Goal: Task Accomplishment & Management: Complete application form

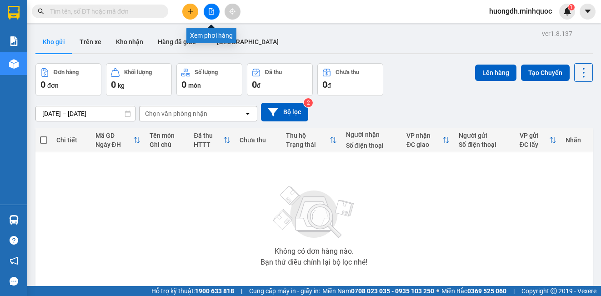
click at [207, 13] on button at bounding box center [212, 12] width 16 height 16
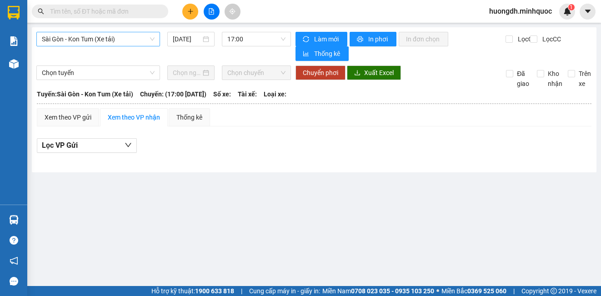
click at [111, 38] on span "Sài Gòn - Kon Tum (Xe tải)" at bounding box center [98, 39] width 113 height 14
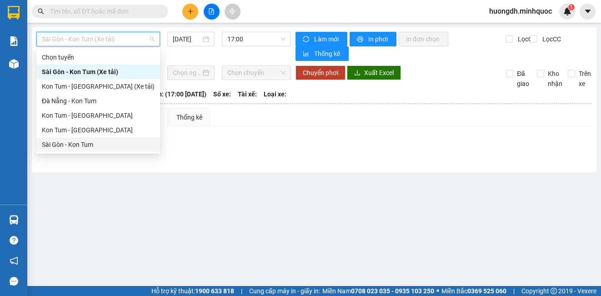
click at [93, 144] on div "Sài Gòn - Kon Tum" at bounding box center [98, 145] width 113 height 10
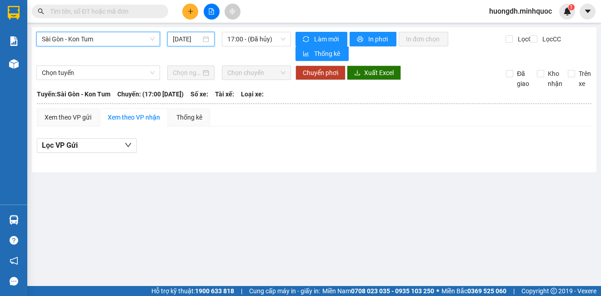
click at [184, 38] on input "[DATE]" at bounding box center [187, 39] width 28 height 10
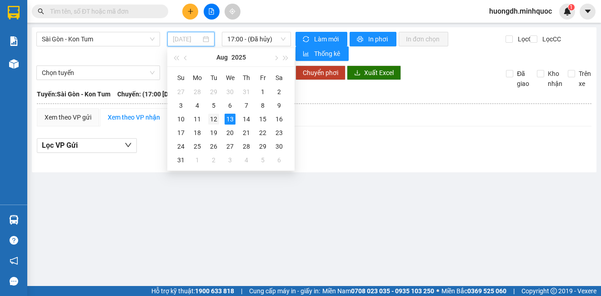
click at [209, 116] on div "12" at bounding box center [213, 119] width 11 height 11
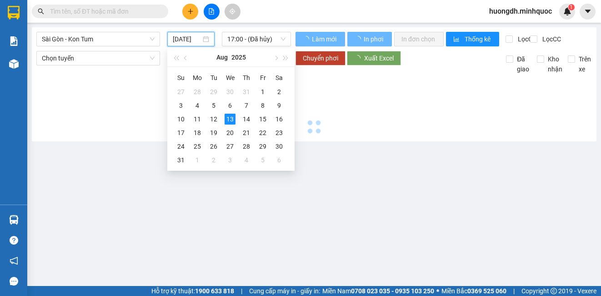
type input "[DATE]"
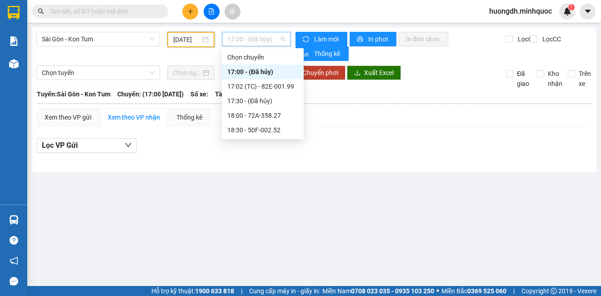
click at [239, 38] on span "17:00 - (Đã hủy)" at bounding box center [256, 39] width 58 height 14
click at [245, 83] on div "17:02 (TC) - 82E-001.99" at bounding box center [262, 86] width 71 height 10
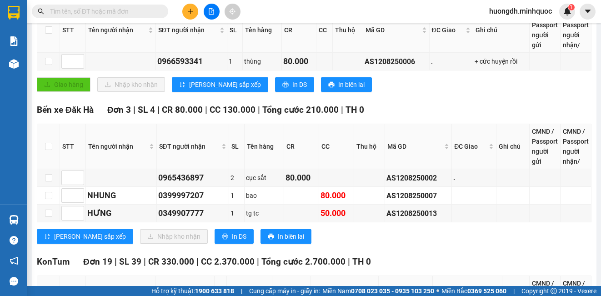
scroll to position [227, 0]
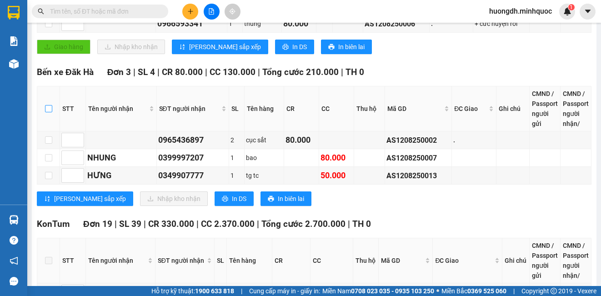
click at [45, 107] on input "checkbox" at bounding box center [48, 108] width 7 height 7
checkbox input "true"
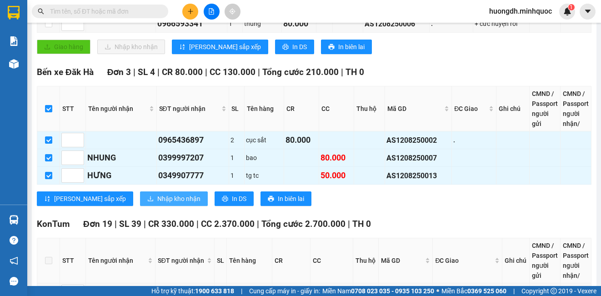
click at [157, 200] on span "Nhập kho nhận" at bounding box center [178, 199] width 43 height 10
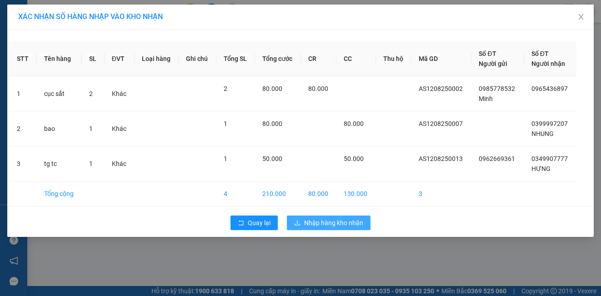
click at [309, 222] on span "Nhập hàng kho nhận" at bounding box center [333, 223] width 59 height 10
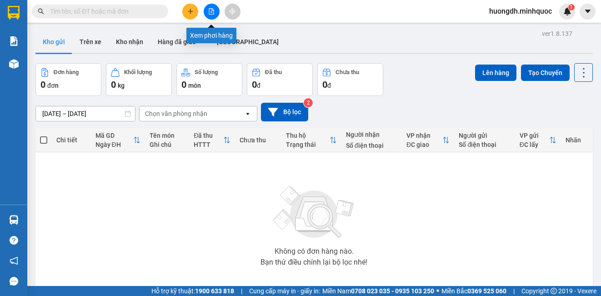
click at [212, 11] on icon "file-add" at bounding box center [211, 11] width 6 height 6
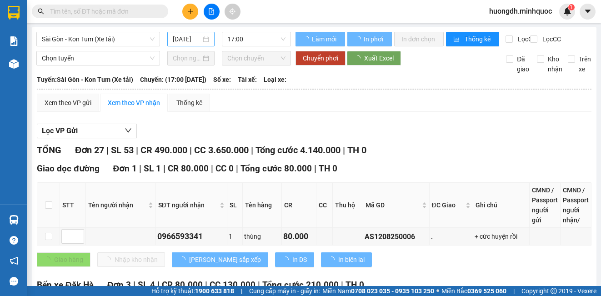
type input "[DATE]"
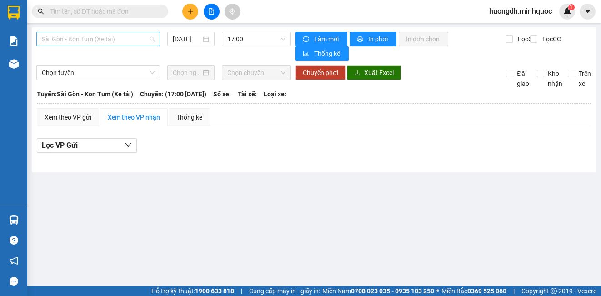
click at [138, 39] on span "Sài Gòn - Kon Tum (Xe tải)" at bounding box center [98, 39] width 113 height 14
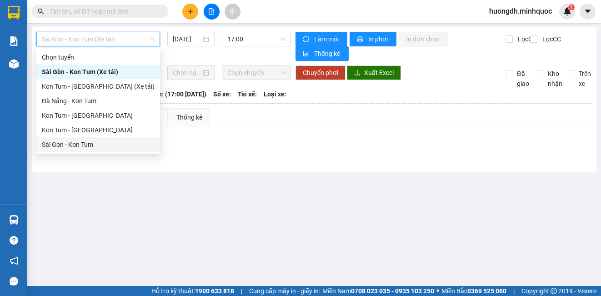
click at [101, 145] on div "Sài Gòn - Kon Tum" at bounding box center [98, 145] width 113 height 10
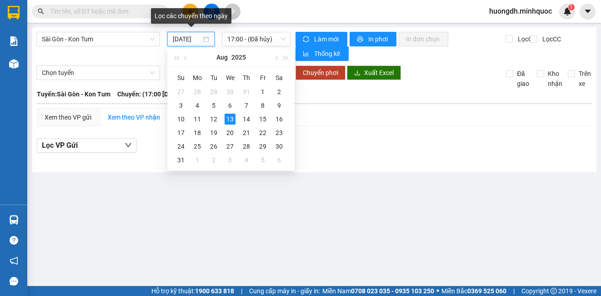
click at [197, 36] on input "[DATE]" at bounding box center [187, 39] width 28 height 10
click at [216, 118] on div "12" at bounding box center [213, 119] width 11 height 11
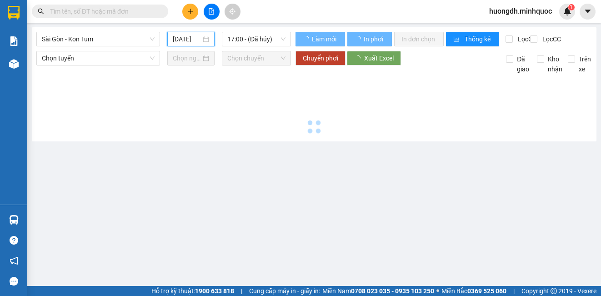
type input "[DATE]"
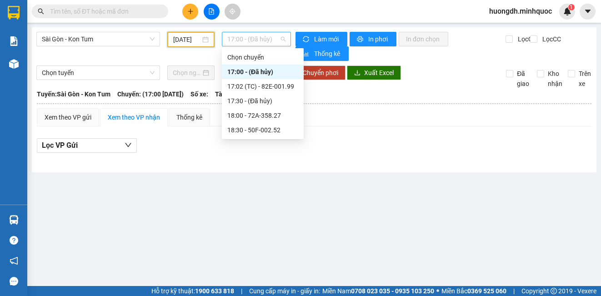
click at [242, 35] on span "17:00 - (Đã hủy)" at bounding box center [256, 39] width 58 height 14
click at [243, 87] on div "17:02 (TC) - 82E-001.99" at bounding box center [262, 86] width 71 height 10
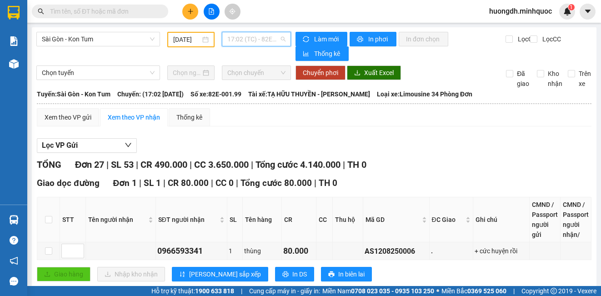
click at [277, 38] on span "17:02 (TC) - 82E-001.99" at bounding box center [256, 39] width 58 height 14
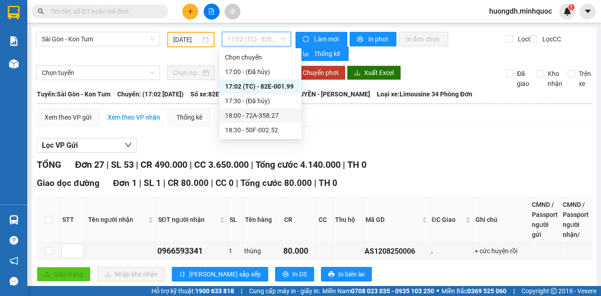
click at [266, 112] on div "18:00 - 72A-358.27" at bounding box center [260, 116] width 71 height 10
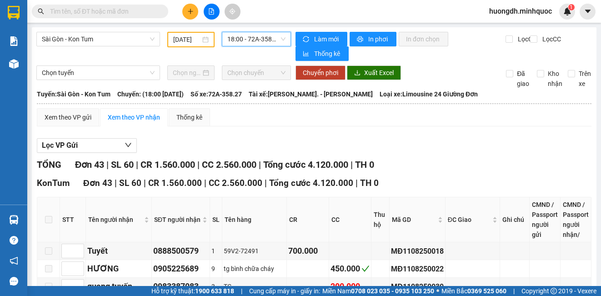
click at [252, 33] on span "18:00 - 72A-358.27" at bounding box center [256, 39] width 58 height 14
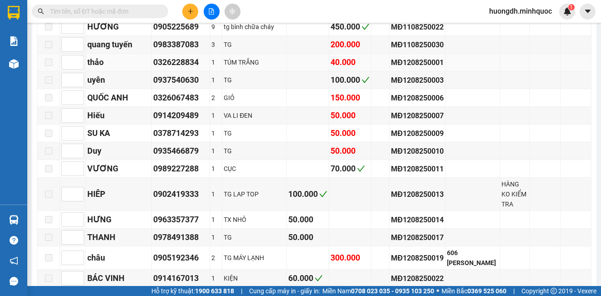
scroll to position [15, 0]
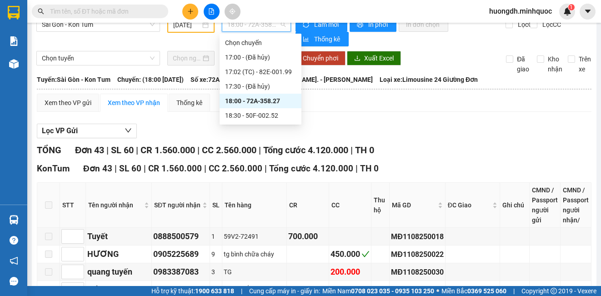
click at [267, 27] on span "18:00 - 72A-358.27" at bounding box center [256, 25] width 58 height 14
click at [255, 113] on div "18:30 - 50F-002.52" at bounding box center [260, 116] width 71 height 10
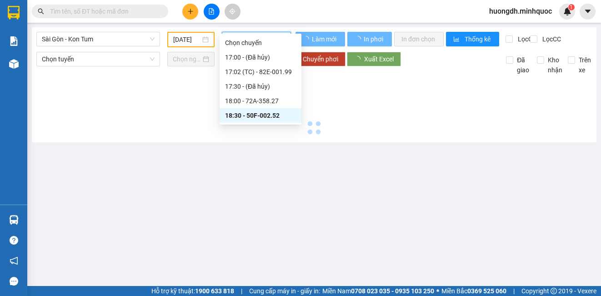
scroll to position [0, 0]
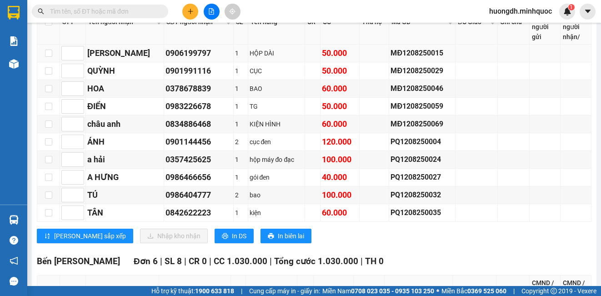
scroll to position [1592, 0]
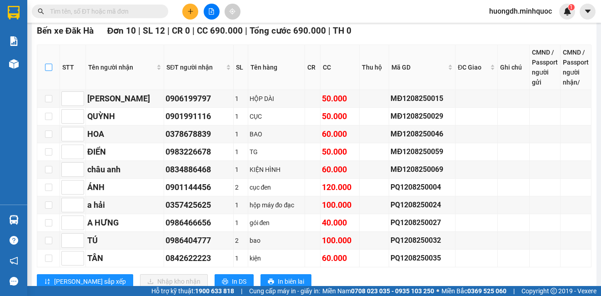
click at [48, 64] on input "checkbox" at bounding box center [48, 67] width 7 height 7
checkbox input "true"
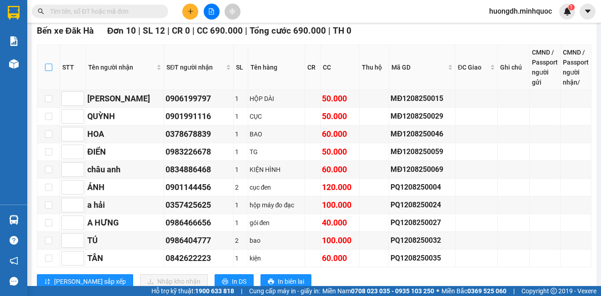
checkbox input "true"
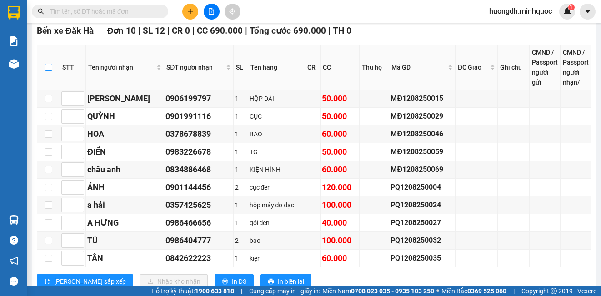
checkbox input "true"
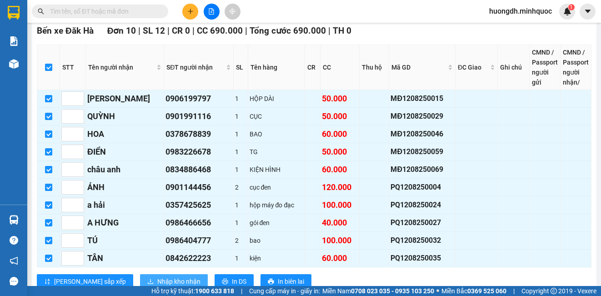
click at [157, 277] on span "Nhập kho nhận" at bounding box center [178, 282] width 43 height 10
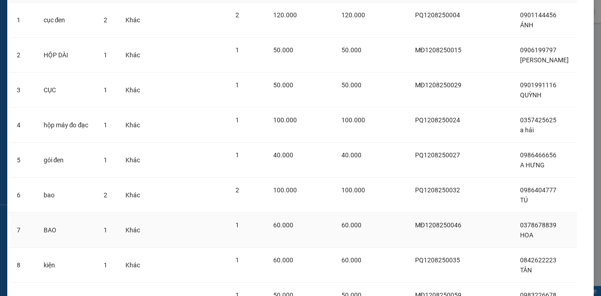
scroll to position [197, 0]
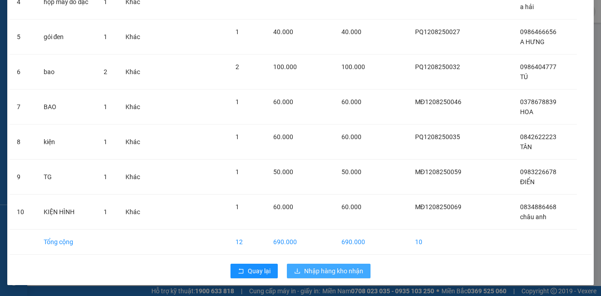
click at [339, 268] on span "Nhập hàng kho nhận" at bounding box center [333, 271] width 59 height 10
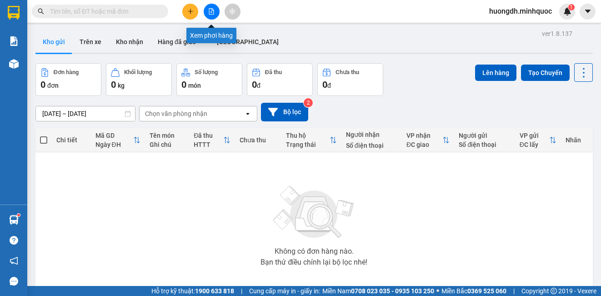
click at [209, 14] on icon "file-add" at bounding box center [211, 11] width 5 height 6
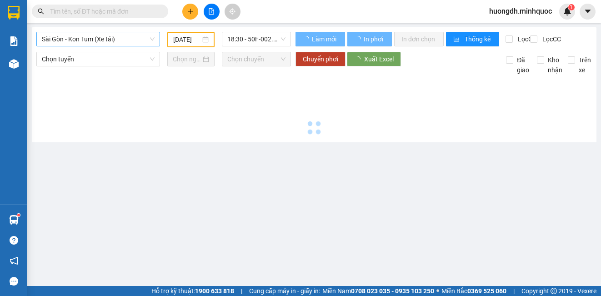
type input "[DATE]"
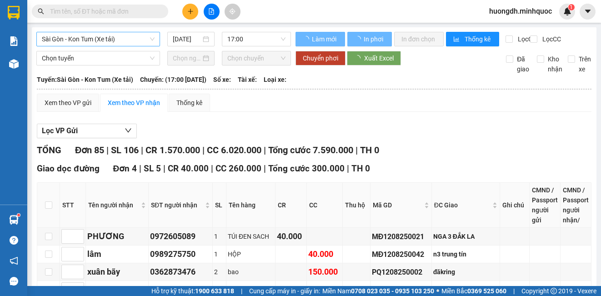
click at [108, 41] on span "Sài Gòn - Kon Tum (Xe tải)" at bounding box center [98, 39] width 113 height 14
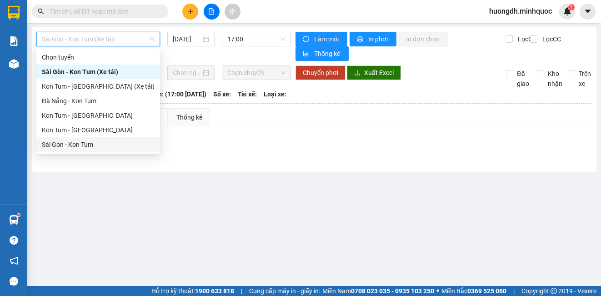
click at [95, 143] on div "Sài Gòn - Kon Tum" at bounding box center [98, 145] width 113 height 10
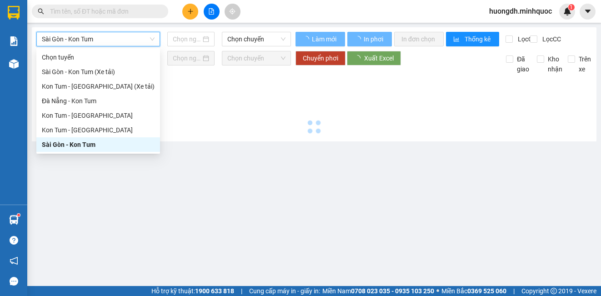
type input "[DATE]"
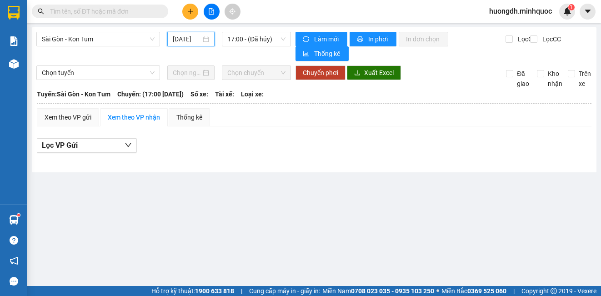
click at [197, 38] on input "[DATE]" at bounding box center [187, 39] width 28 height 10
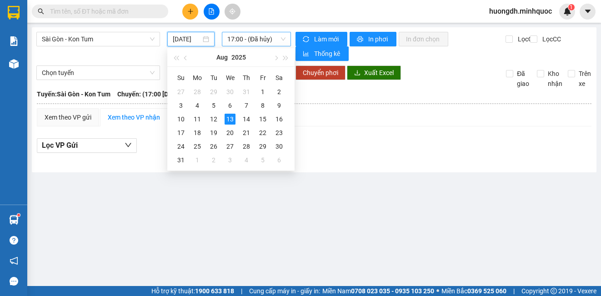
click at [245, 35] on span "17:00 - (Đã hủy)" at bounding box center [256, 39] width 58 height 14
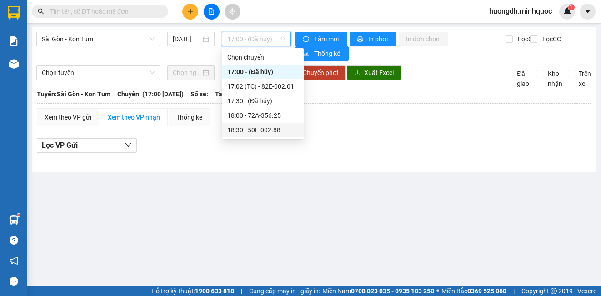
click at [256, 131] on div "18:30 - 50F-002.88" at bounding box center [262, 130] width 71 height 10
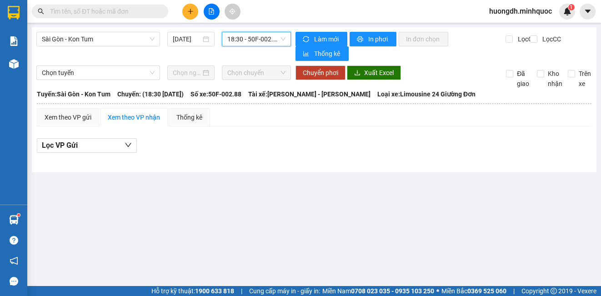
click at [232, 42] on span "18:30 - 50F-002.88" at bounding box center [256, 39] width 58 height 14
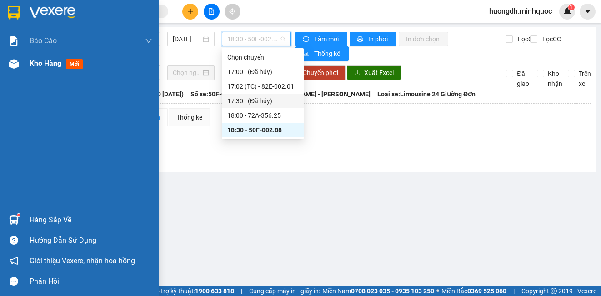
click at [16, 65] on img at bounding box center [14, 64] width 10 height 10
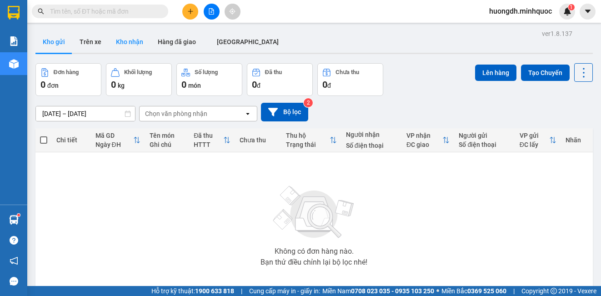
click at [125, 41] on button "Kho nhận" at bounding box center [130, 42] width 42 height 22
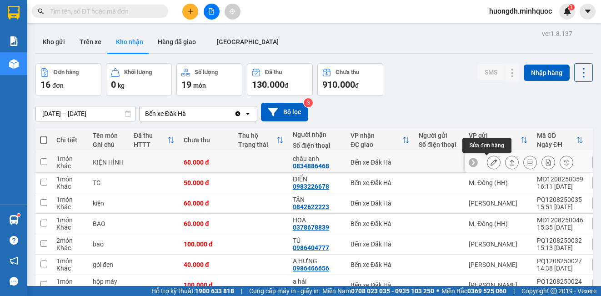
click at [491, 162] on icon at bounding box center [494, 162] width 6 height 6
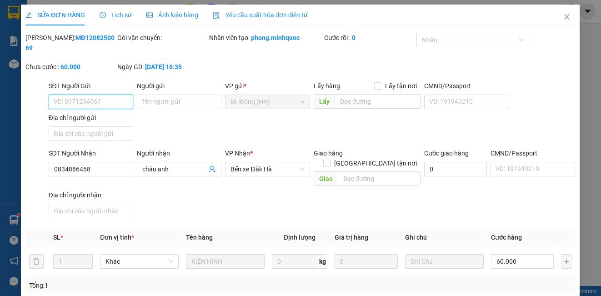
type input "0834886468"
type input "châu anh"
type input "60.000"
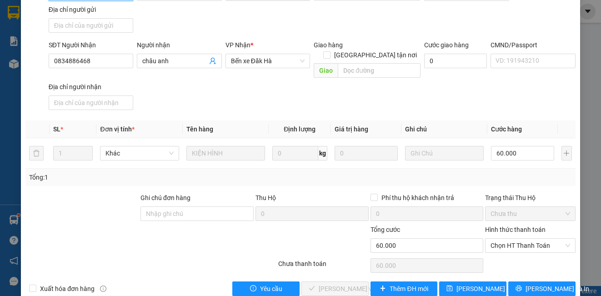
scroll to position [116, 0]
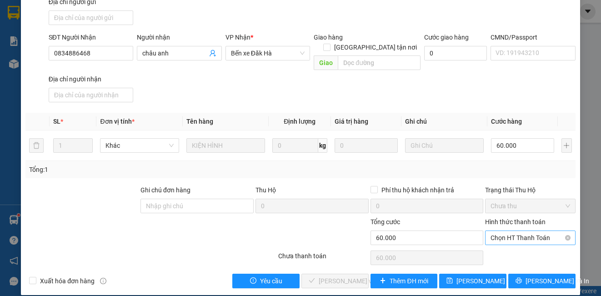
click at [513, 231] on span "Chọn HT Thanh Toán" at bounding box center [530, 238] width 79 height 14
click at [507, 248] on div "Tại văn phòng" at bounding box center [524, 246] width 78 height 10
type input "0"
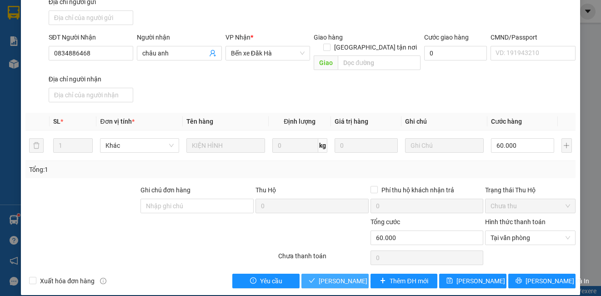
click at [338, 276] on span "[PERSON_NAME] và Giao hàng" at bounding box center [362, 281] width 87 height 10
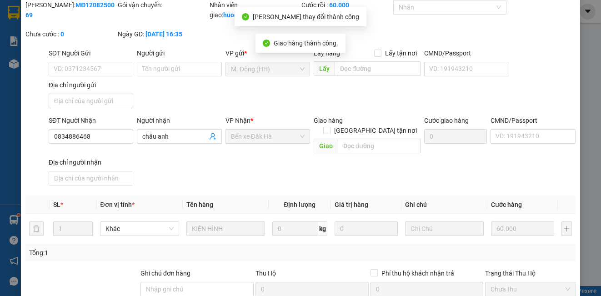
scroll to position [0, 0]
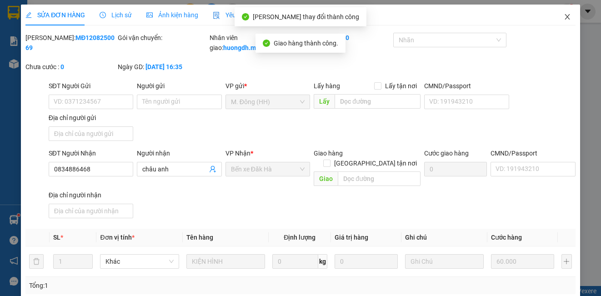
click at [564, 16] on icon "close" at bounding box center [567, 16] width 7 height 7
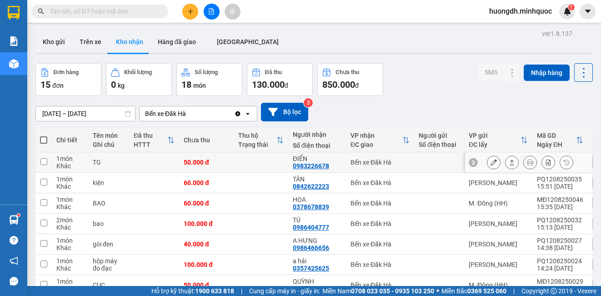
click at [488, 162] on button at bounding box center [494, 163] width 13 height 16
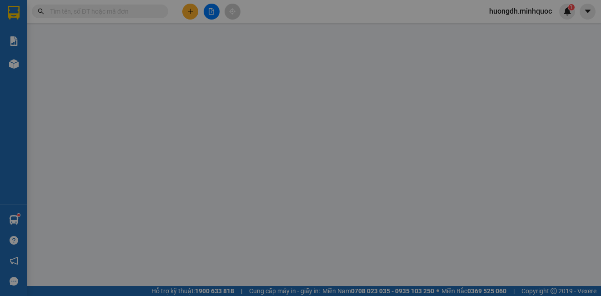
type input "0983226678"
type input "ĐIỂN"
type input "50.000"
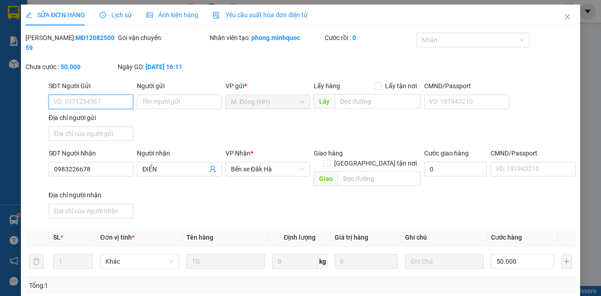
scroll to position [111, 0]
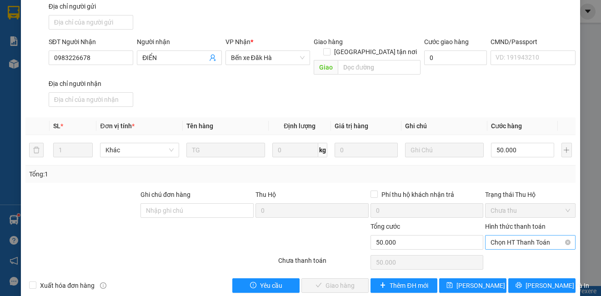
click at [512, 236] on span "Chọn HT Thanh Toán" at bounding box center [530, 243] width 79 height 14
click at [508, 251] on div "Tại văn phòng" at bounding box center [524, 251] width 78 height 10
type input "0"
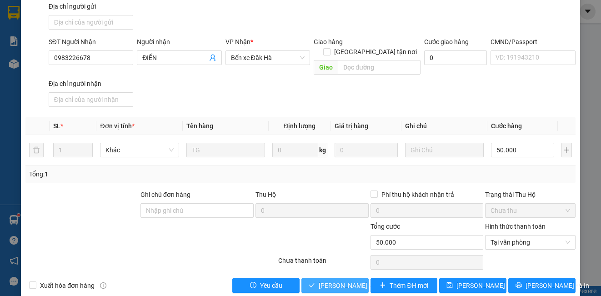
click at [341, 281] on span "[PERSON_NAME] và Giao hàng" at bounding box center [362, 286] width 87 height 10
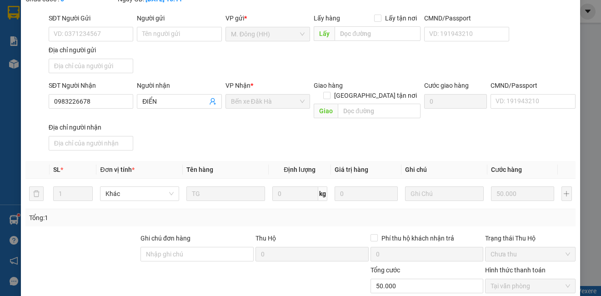
scroll to position [0, 0]
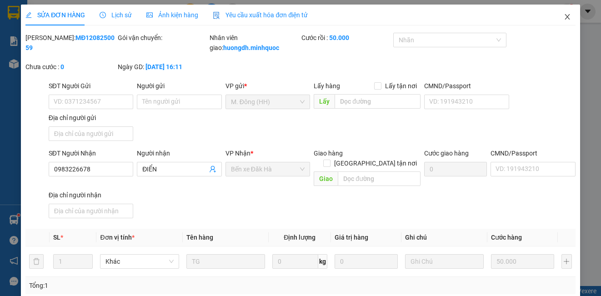
click at [564, 16] on icon "close" at bounding box center [567, 16] width 7 height 7
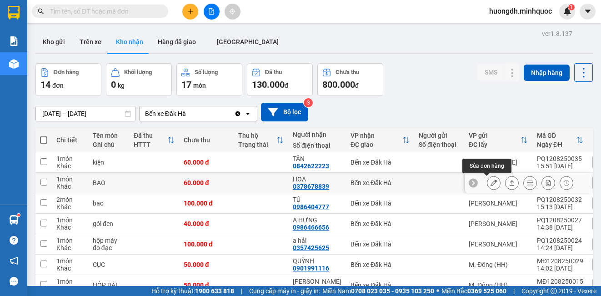
click at [491, 184] on icon at bounding box center [494, 183] width 6 height 6
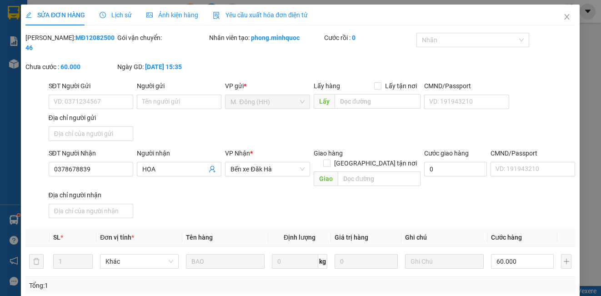
type input "0378678839"
type input "HOA"
type input "60.000"
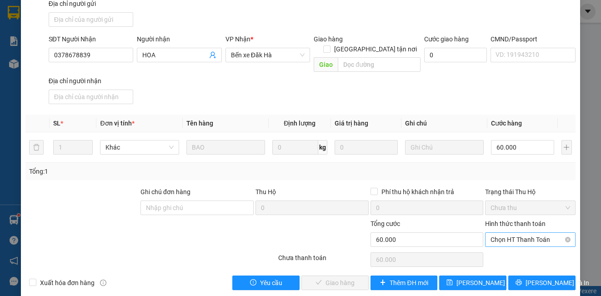
scroll to position [116, 0]
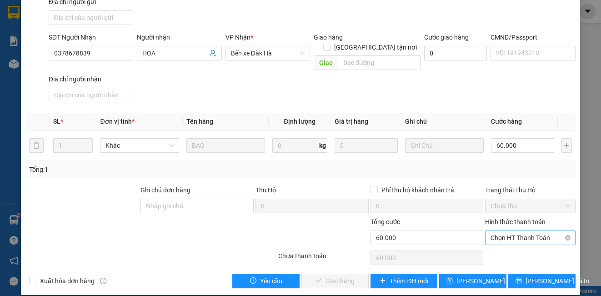
click at [502, 233] on span "Chọn HT Thanh Toán" at bounding box center [530, 238] width 79 height 14
click at [500, 246] on div "Tại văn phòng" at bounding box center [524, 246] width 78 height 10
type input "0"
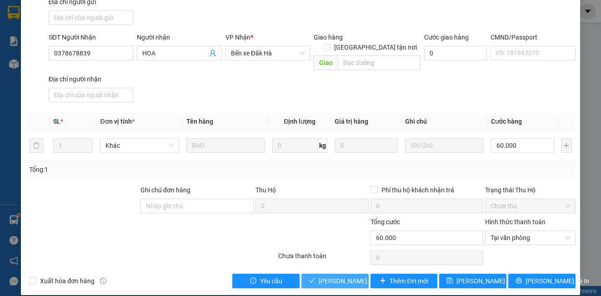
click at [342, 276] on span "[PERSON_NAME] và Giao hàng" at bounding box center [362, 281] width 87 height 10
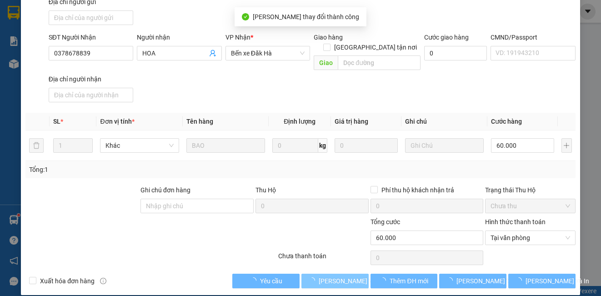
scroll to position [0, 0]
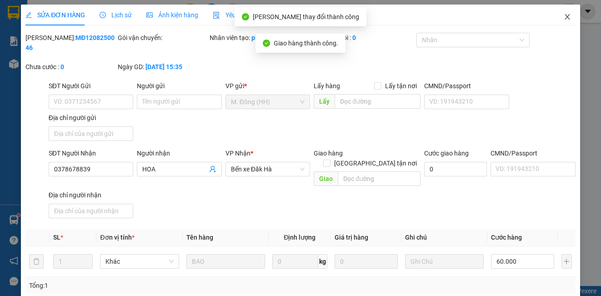
click at [564, 14] on icon "close" at bounding box center [567, 16] width 7 height 7
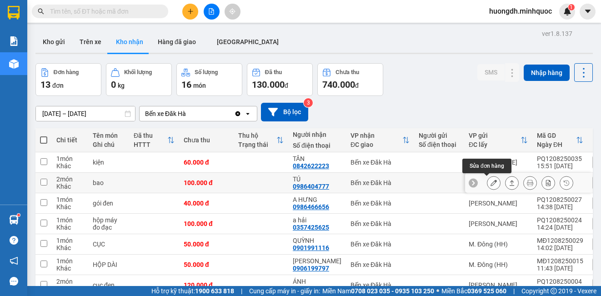
click at [488, 188] on button at bounding box center [494, 183] width 13 height 16
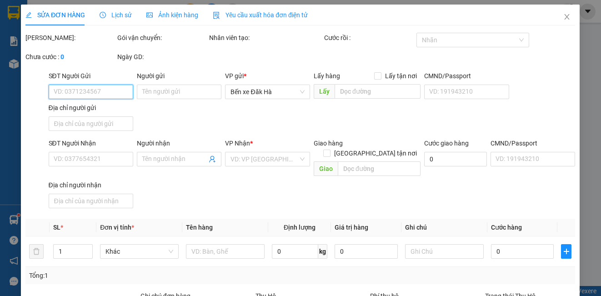
type input "0986404777"
type input "TÚ"
type input "100.000"
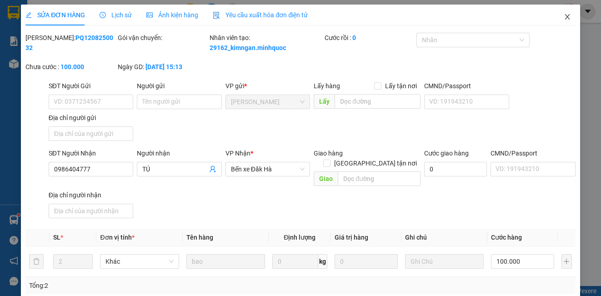
click at [565, 17] on icon "close" at bounding box center [567, 16] width 5 height 5
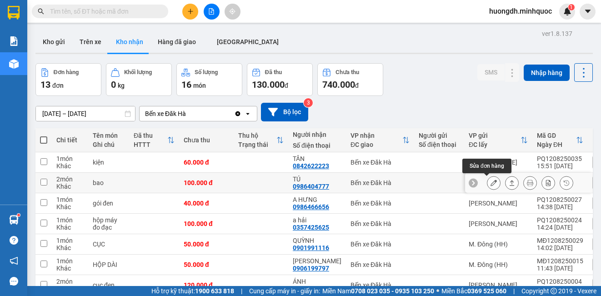
click at [491, 183] on icon at bounding box center [494, 183] width 6 height 6
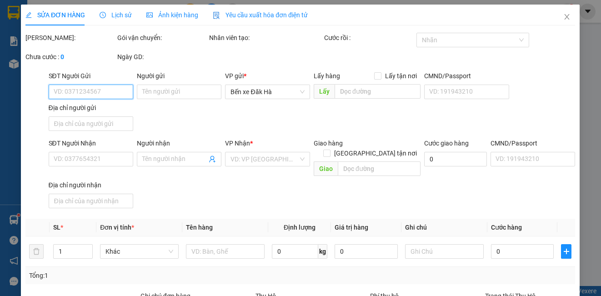
type input "0986404777"
type input "TÚ"
type input "100.000"
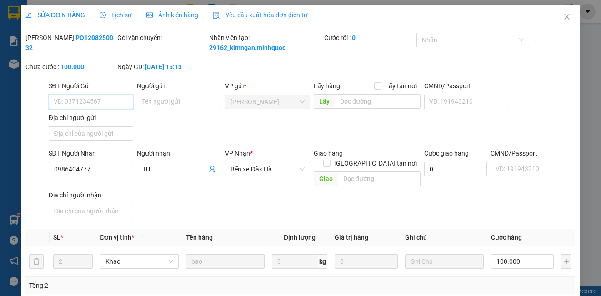
scroll to position [101, 0]
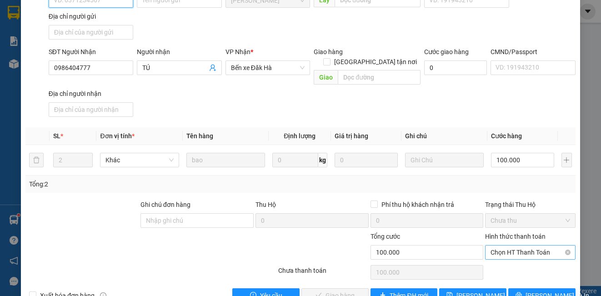
click at [521, 256] on span "Chọn HT Thanh Toán" at bounding box center [530, 253] width 79 height 14
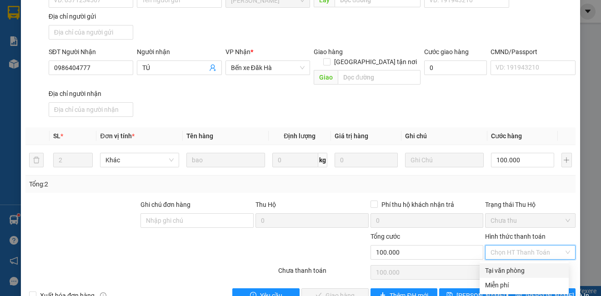
click at [516, 276] on div "Tại văn phòng" at bounding box center [524, 270] width 89 height 15
type input "0"
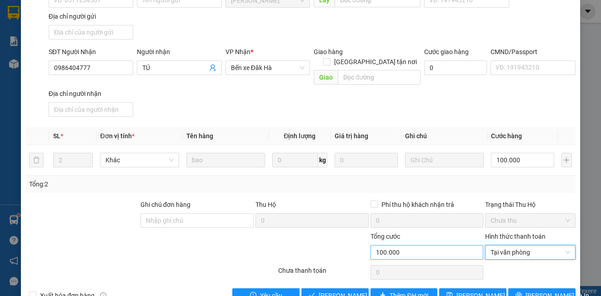
scroll to position [126, 0]
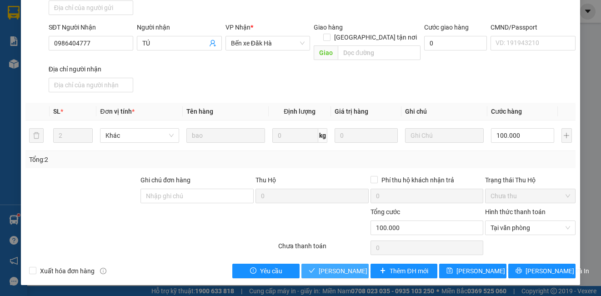
click at [350, 269] on span "[PERSON_NAME] và Giao hàng" at bounding box center [362, 271] width 87 height 10
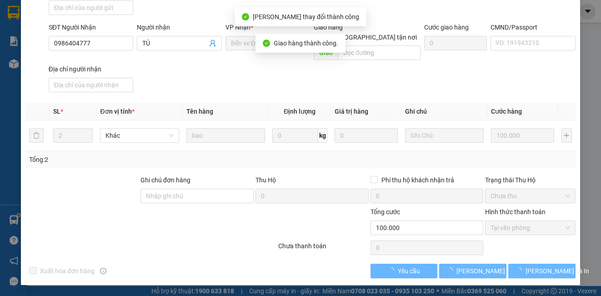
scroll to position [0, 0]
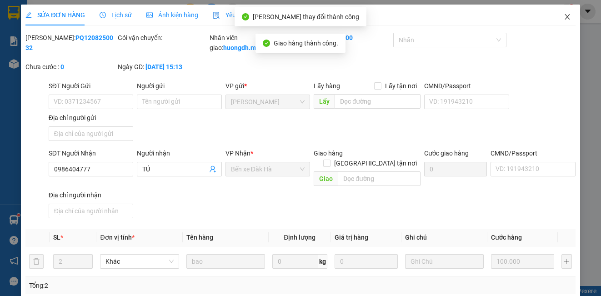
click at [564, 16] on icon "close" at bounding box center [567, 16] width 7 height 7
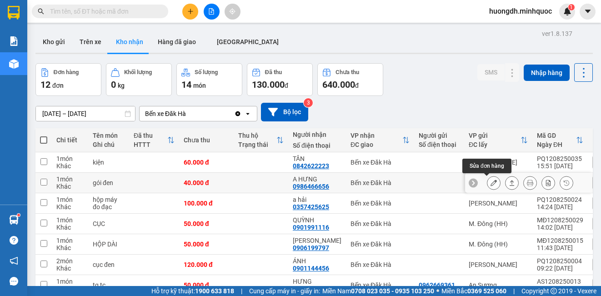
click at [490, 185] on button at bounding box center [494, 183] width 13 height 16
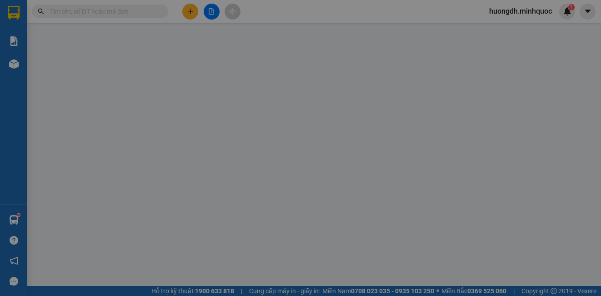
type input "0986466656"
type input "A HƯNG"
type input "40.000"
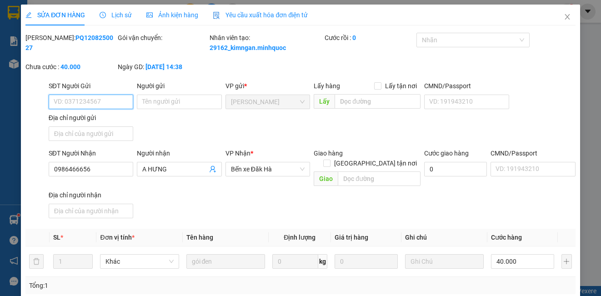
scroll to position [126, 0]
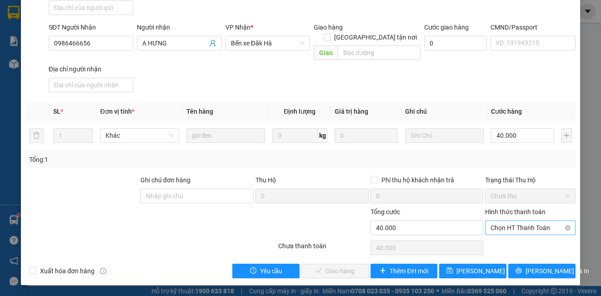
click at [510, 229] on span "Chọn HT Thanh Toán" at bounding box center [530, 228] width 79 height 14
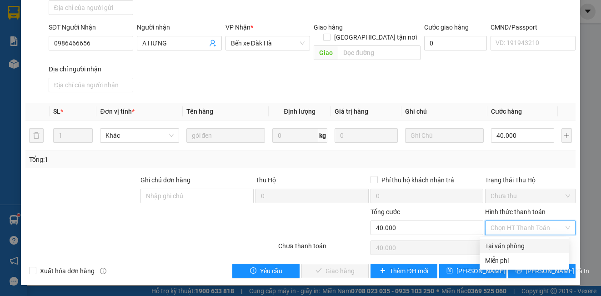
click at [507, 242] on div "Tại văn phòng" at bounding box center [524, 246] width 78 height 10
type input "0"
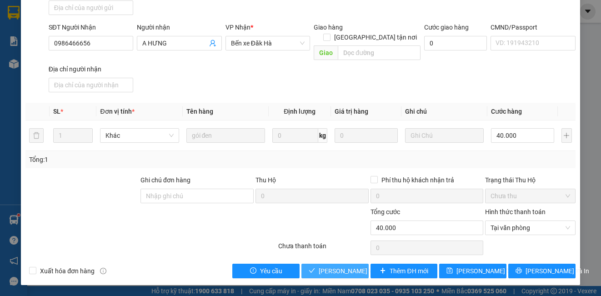
click at [312, 274] on button "[PERSON_NAME] và Giao hàng" at bounding box center [335, 271] width 67 height 15
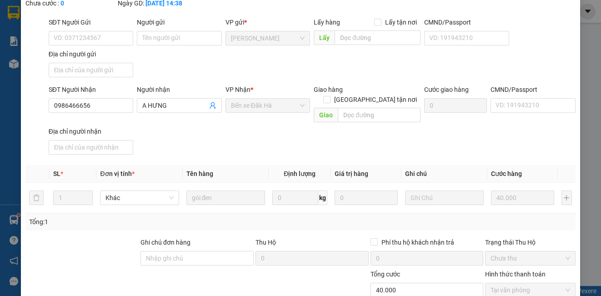
scroll to position [0, 0]
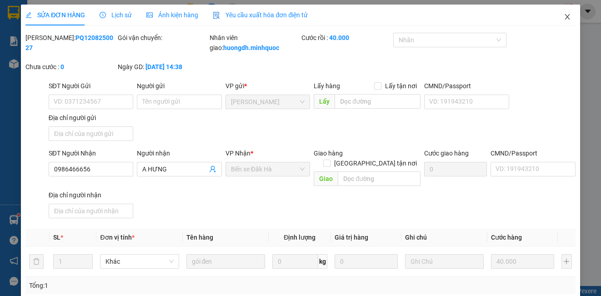
click at [564, 19] on icon "close" at bounding box center [567, 16] width 7 height 7
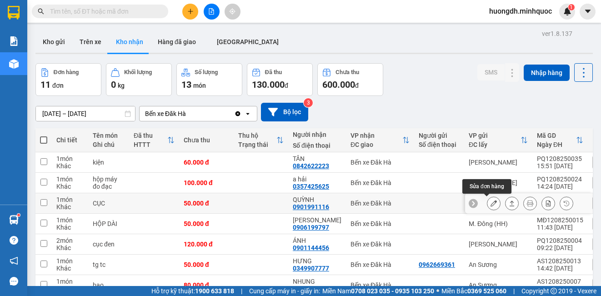
click at [488, 203] on button at bounding box center [494, 204] width 13 height 16
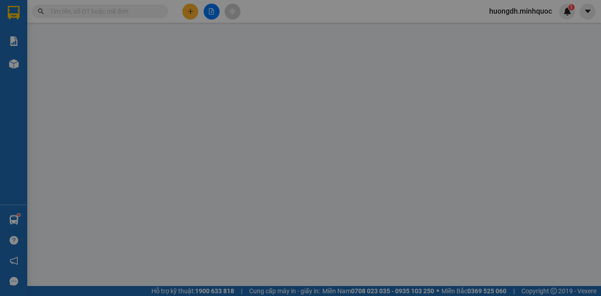
type input "0901991116"
type input "QUỲNH"
type input "50.000"
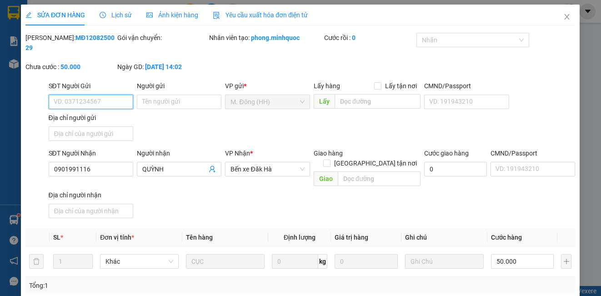
scroll to position [101, 0]
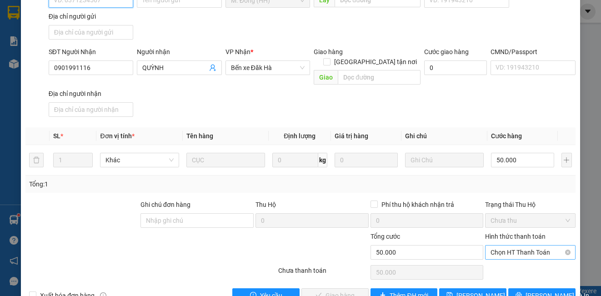
click at [506, 246] on span "Chọn HT Thanh Toán" at bounding box center [530, 253] width 79 height 14
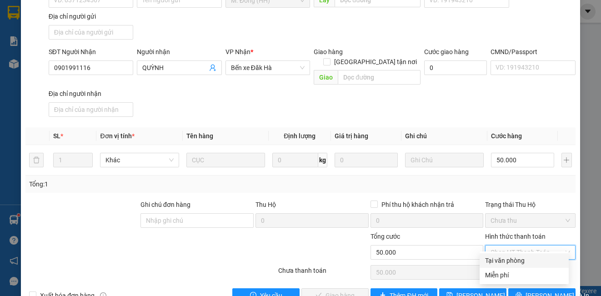
click at [507, 258] on div "Tại văn phòng" at bounding box center [524, 261] width 78 height 10
type input "0"
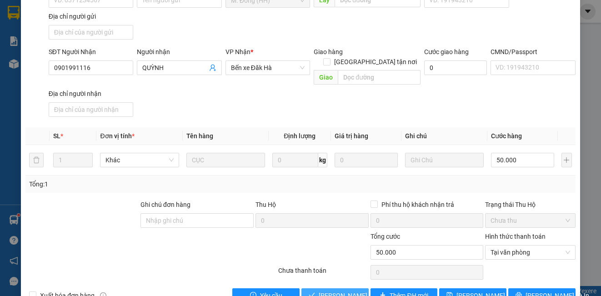
click at [337, 291] on span "[PERSON_NAME] và Giao hàng" at bounding box center [362, 296] width 87 height 10
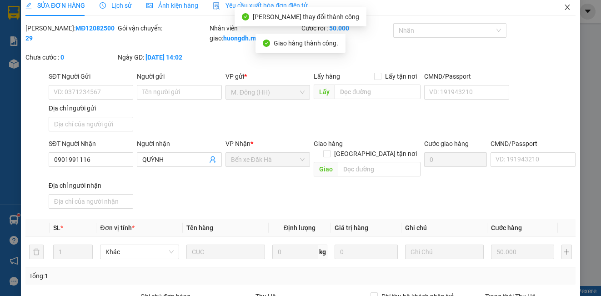
scroll to position [0, 0]
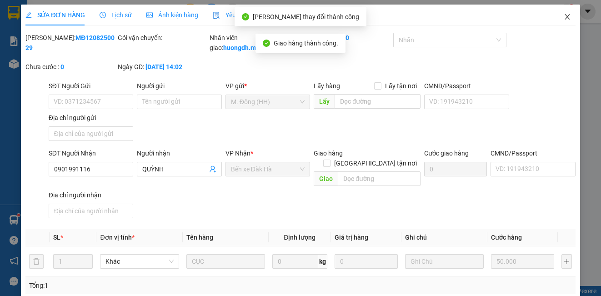
click at [565, 18] on icon "close" at bounding box center [567, 16] width 5 height 5
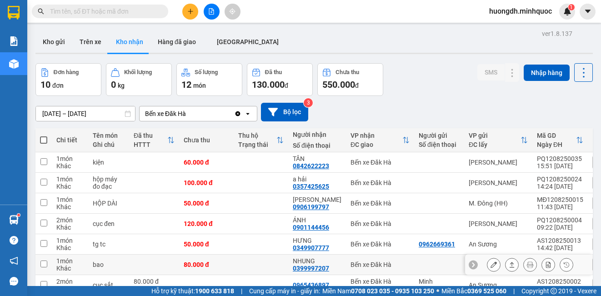
scroll to position [45, 0]
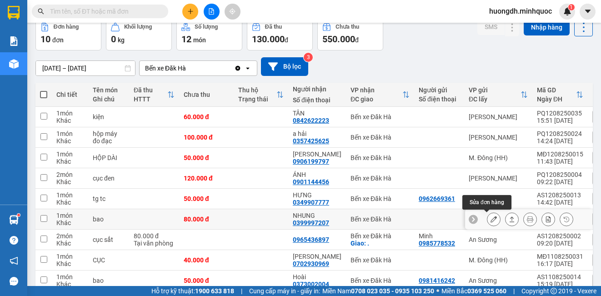
click at [488, 221] on button at bounding box center [494, 220] width 13 height 16
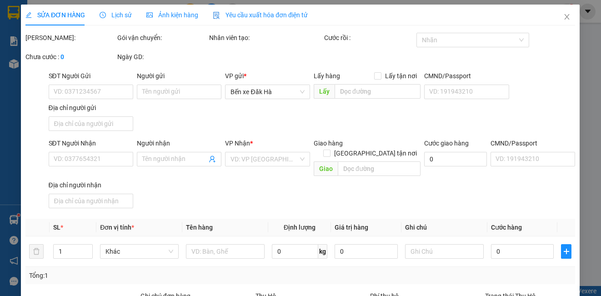
type input "0399997207"
type input "NHUNG"
type input "80.000"
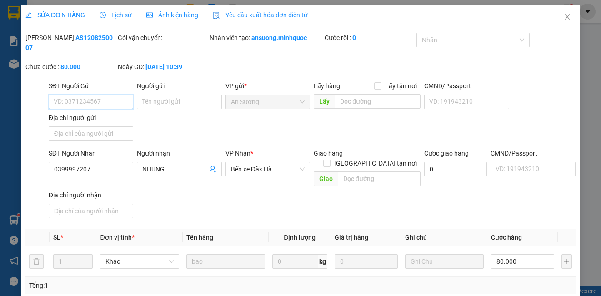
scroll to position [116, 0]
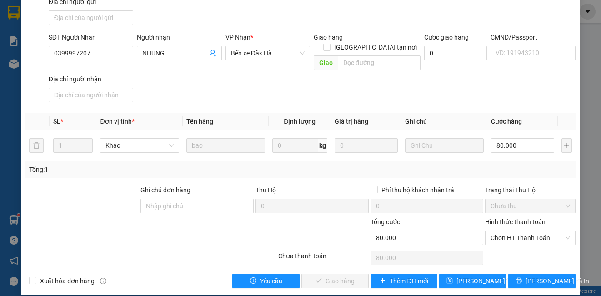
click at [512, 249] on div "Chọn HT Thanh Toán" at bounding box center [530, 258] width 92 height 18
click at [512, 231] on span "Chọn HT Thanh Toán" at bounding box center [530, 238] width 79 height 14
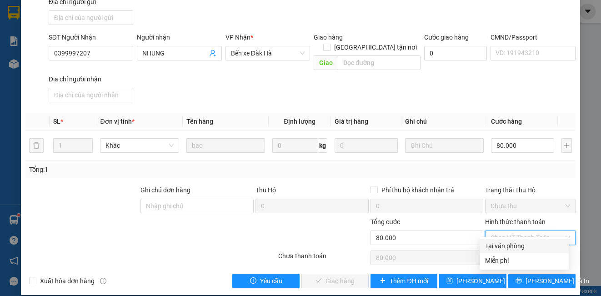
click at [513, 246] on div "Tại văn phòng" at bounding box center [524, 246] width 78 height 10
type input "0"
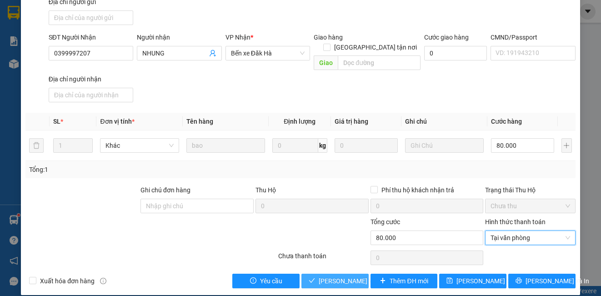
click at [331, 276] on span "[PERSON_NAME] và Giao hàng" at bounding box center [362, 281] width 87 height 10
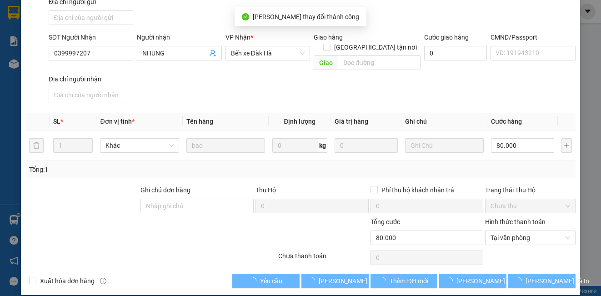
scroll to position [0, 0]
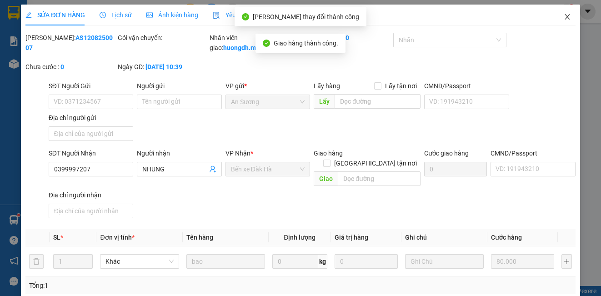
click at [564, 19] on icon "close" at bounding box center [567, 16] width 7 height 7
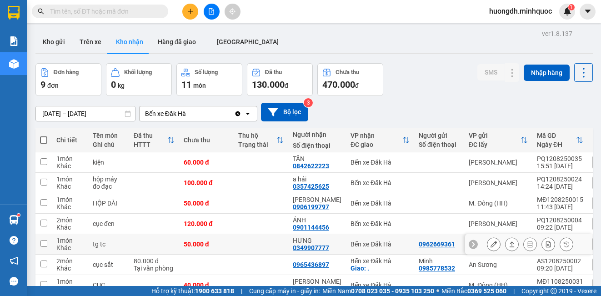
click at [491, 242] on button at bounding box center [494, 245] width 13 height 16
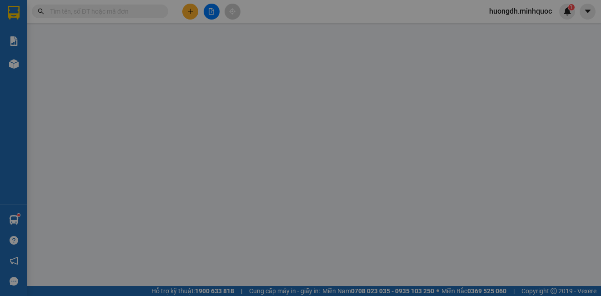
type input "0962669361"
type input "0349907777"
type input "HƯNG"
type input "50.000"
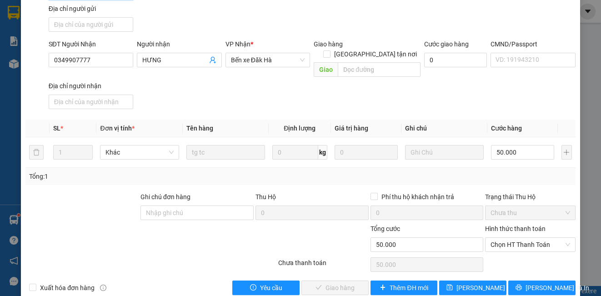
scroll to position [116, 0]
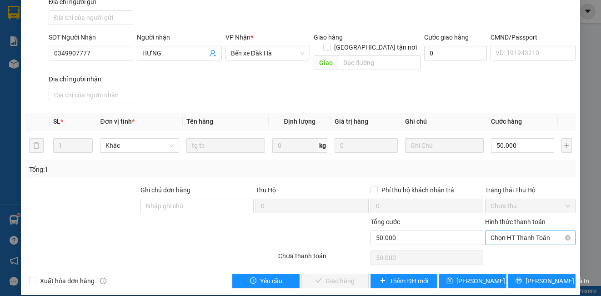
click at [497, 231] on span "Chọn HT Thanh Toán" at bounding box center [530, 238] width 79 height 14
click at [498, 247] on div "Tại văn phòng" at bounding box center [524, 246] width 78 height 10
type input "0"
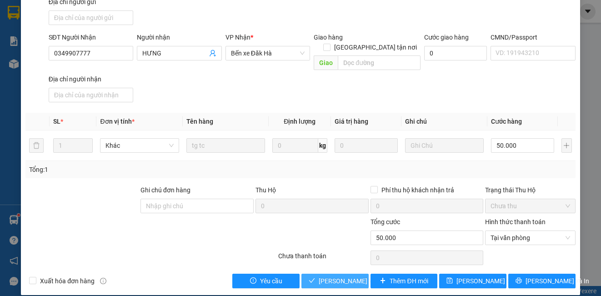
click at [332, 276] on span "[PERSON_NAME] và Giao hàng" at bounding box center [362, 281] width 87 height 10
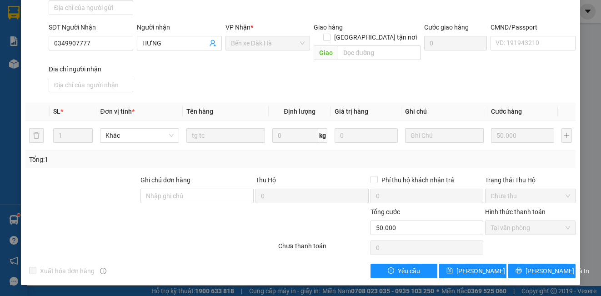
scroll to position [0, 0]
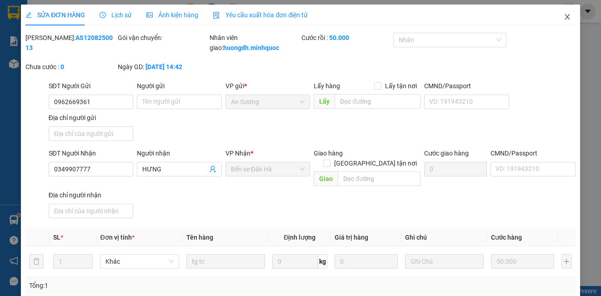
click at [564, 19] on icon "close" at bounding box center [567, 16] width 7 height 7
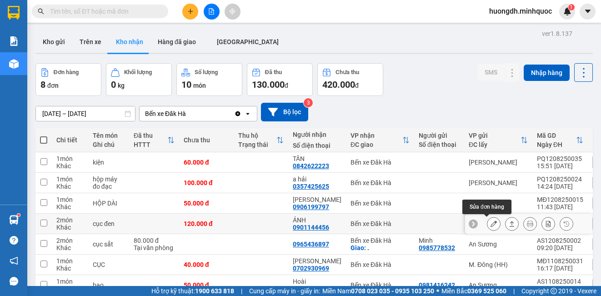
click at [488, 223] on button at bounding box center [494, 224] width 13 height 16
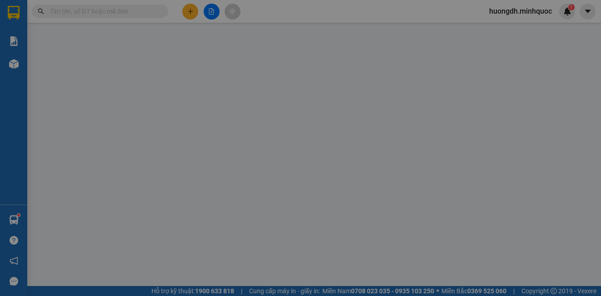
type input "0901144456"
type input "ÁNH"
type input "120.000"
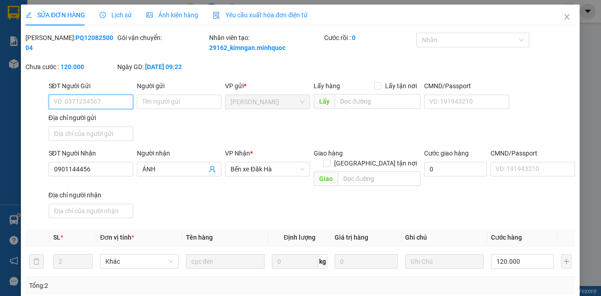
scroll to position [101, 0]
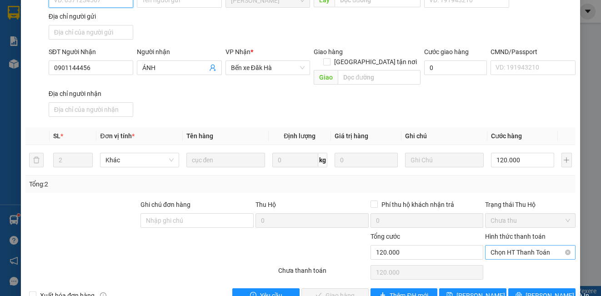
click at [503, 254] on span "Chọn HT Thanh Toán" at bounding box center [530, 253] width 79 height 14
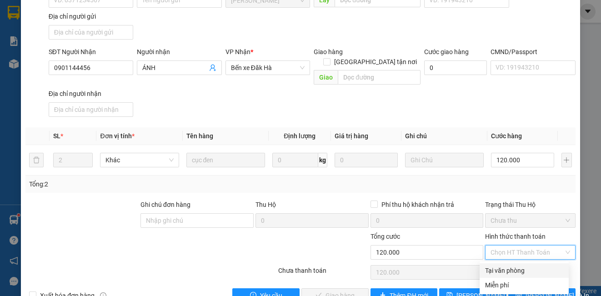
click at [507, 270] on div "Tại văn phòng" at bounding box center [524, 271] width 78 height 10
type input "0"
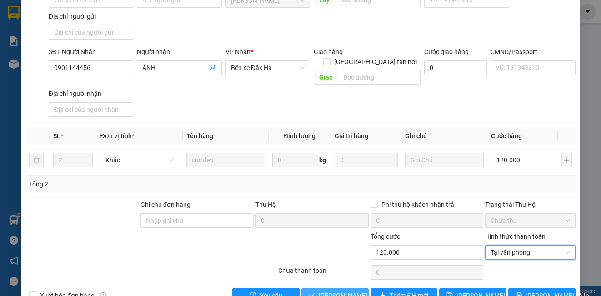
click at [343, 292] on span "[PERSON_NAME] và Giao hàng" at bounding box center [362, 296] width 87 height 10
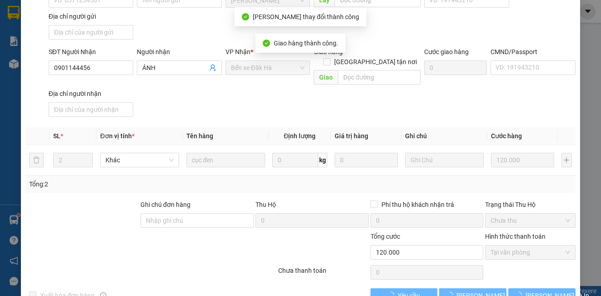
scroll to position [0, 0]
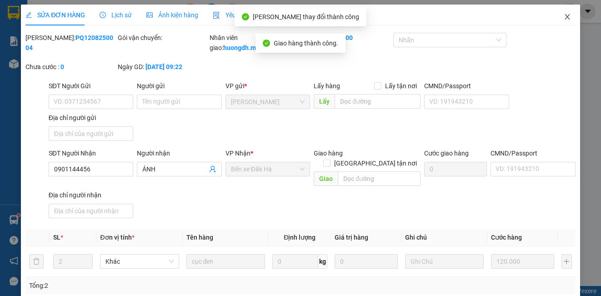
click at [565, 18] on icon "close" at bounding box center [567, 16] width 5 height 5
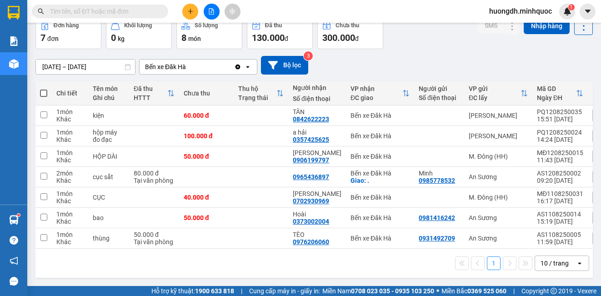
scroll to position [50, 0]
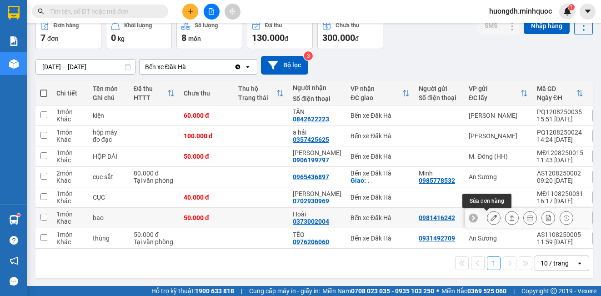
click at [488, 212] on button at bounding box center [494, 218] width 13 height 16
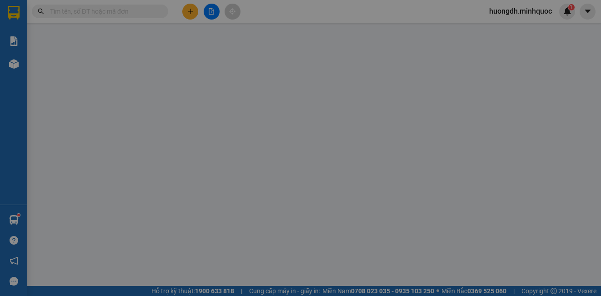
type input "0981416242"
type input "0373002004"
type input "Hoài"
type input "50.000"
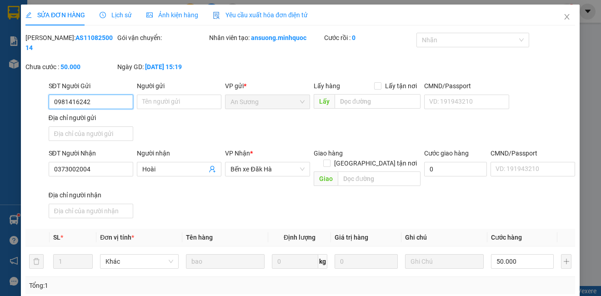
scroll to position [101, 0]
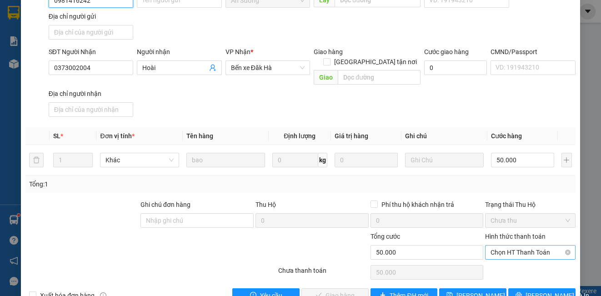
click at [498, 246] on span "Chọn HT Thanh Toán" at bounding box center [530, 253] width 79 height 14
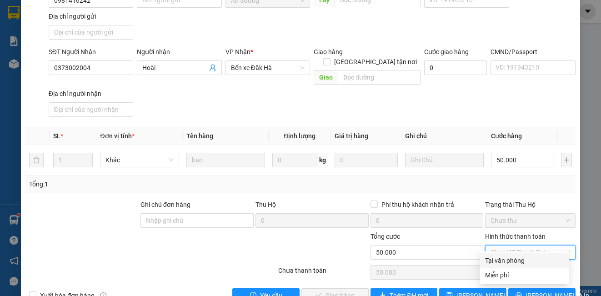
click at [504, 259] on div "Tại văn phòng" at bounding box center [524, 261] width 78 height 10
type input "0"
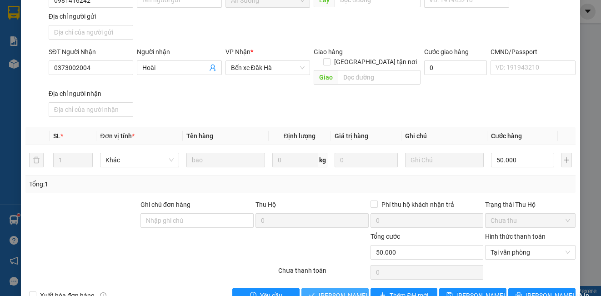
click at [349, 291] on span "[PERSON_NAME] và Giao hàng" at bounding box center [362, 296] width 87 height 10
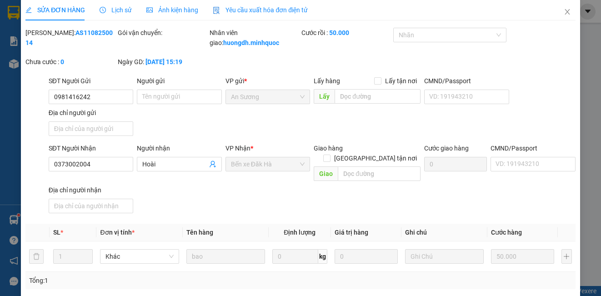
scroll to position [0, 0]
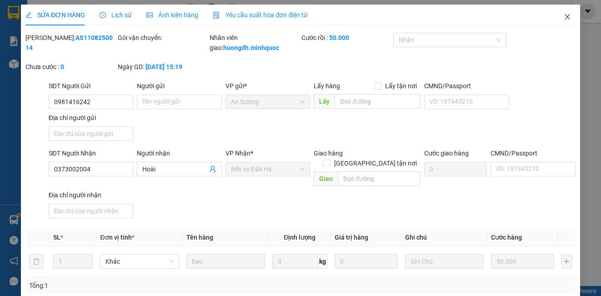
click at [564, 17] on icon "close" at bounding box center [567, 16] width 7 height 7
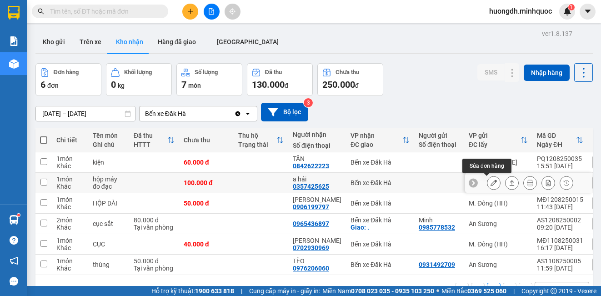
click at [491, 186] on icon at bounding box center [494, 183] width 6 height 6
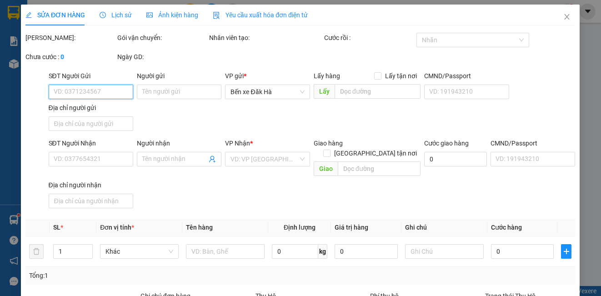
type input "0357425625"
type input "a hải"
type input "100.000"
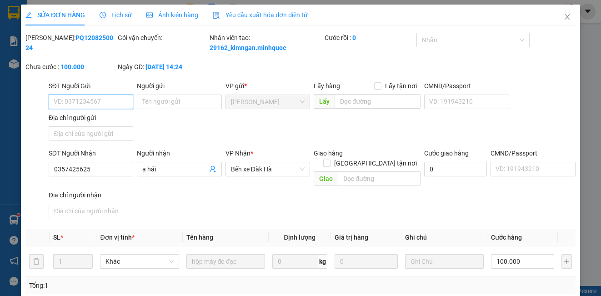
scroll to position [105, 0]
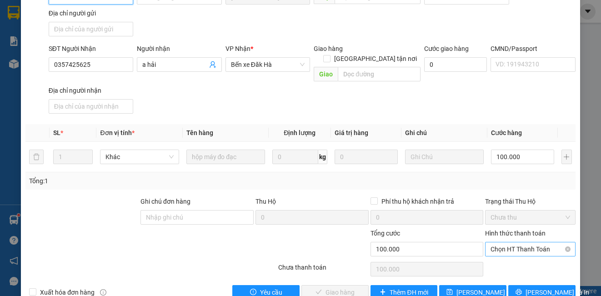
click at [517, 252] on span "Chọn HT Thanh Toán" at bounding box center [530, 249] width 79 height 14
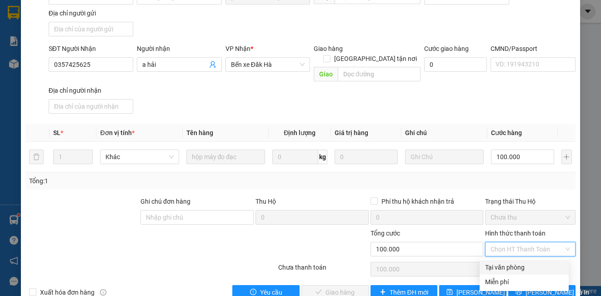
click at [506, 272] on div "Tại văn phòng" at bounding box center [524, 267] width 78 height 10
type input "0"
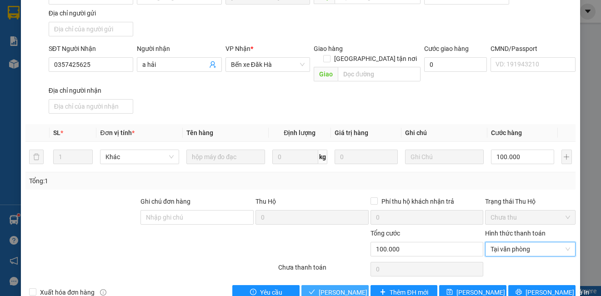
click at [336, 287] on span "[PERSON_NAME] và Giao hàng" at bounding box center [362, 292] width 87 height 10
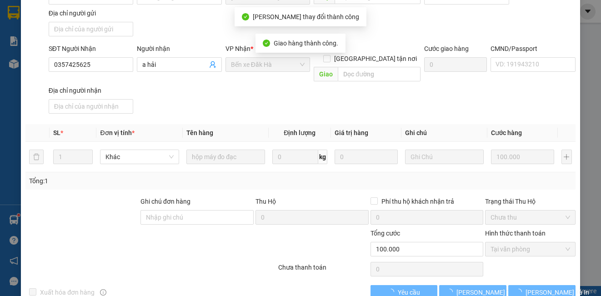
scroll to position [0, 0]
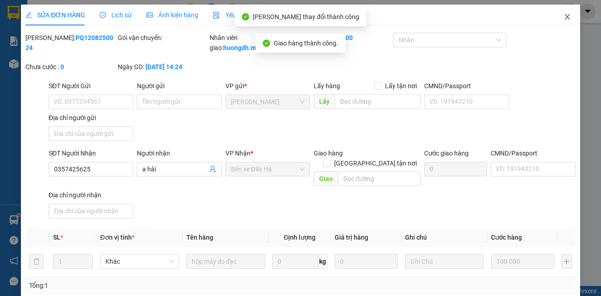
click at [564, 16] on icon "close" at bounding box center [567, 16] width 7 height 7
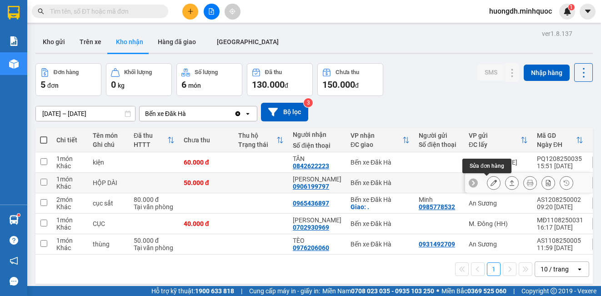
click at [491, 185] on icon at bounding box center [494, 183] width 6 height 6
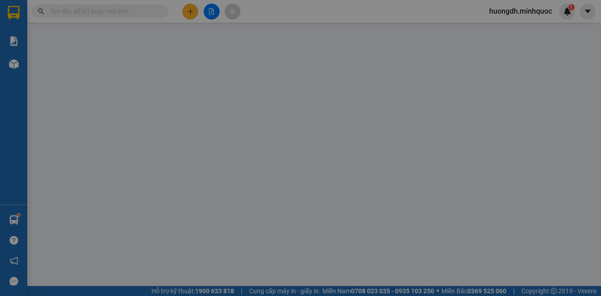
type input "0906199797"
type input "[PERSON_NAME]"
type input "50.000"
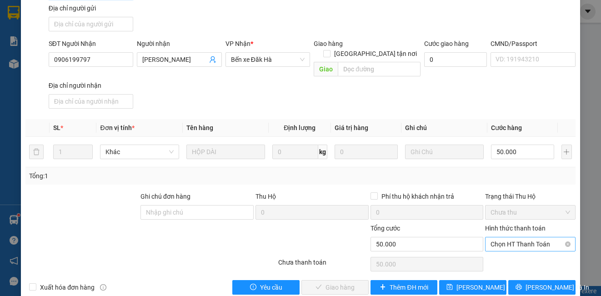
scroll to position [111, 0]
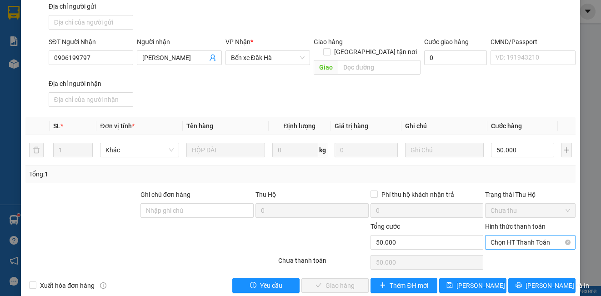
click at [491, 237] on span "Chọn HT Thanh Toán" at bounding box center [530, 243] width 79 height 14
drag, startPoint x: 490, startPoint y: 247, endPoint x: 406, endPoint y: 273, distance: 87.9
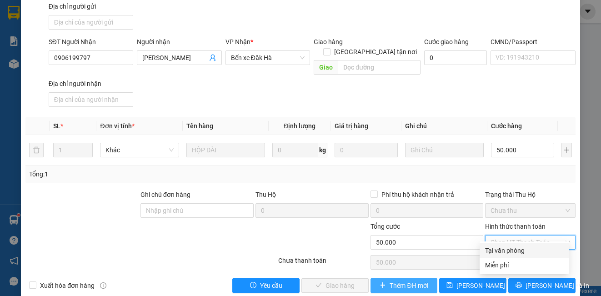
click at [489, 247] on div "Tại văn phòng" at bounding box center [524, 251] width 78 height 10
type input "0"
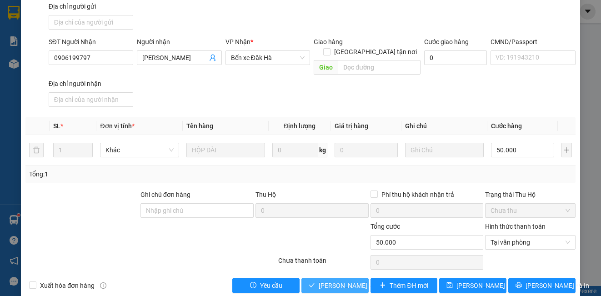
drag, startPoint x: 347, startPoint y: 274, endPoint x: 346, endPoint y: 262, distance: 11.4
click at [346, 267] on div "Total Paid Fee 0 Total UnPaid Fee 50.000 Cash Collection Total Fee Mã ĐH: MĐ120…" at bounding box center [300, 107] width 550 height 372
click at [345, 281] on span "[PERSON_NAME] và Giao hàng" at bounding box center [362, 286] width 87 height 10
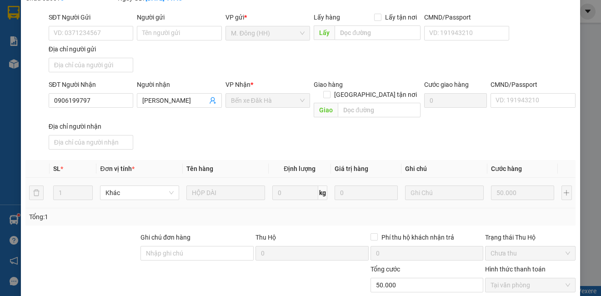
scroll to position [0, 0]
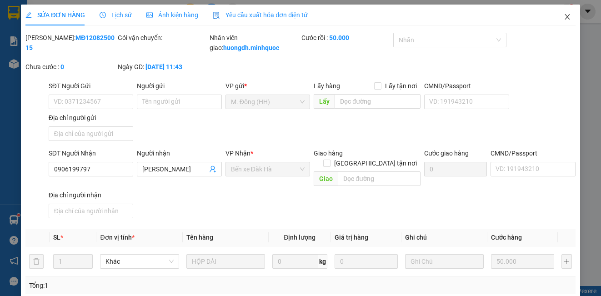
click at [564, 18] on icon "close" at bounding box center [567, 16] width 7 height 7
